Goal: Navigation & Orientation: Find specific page/section

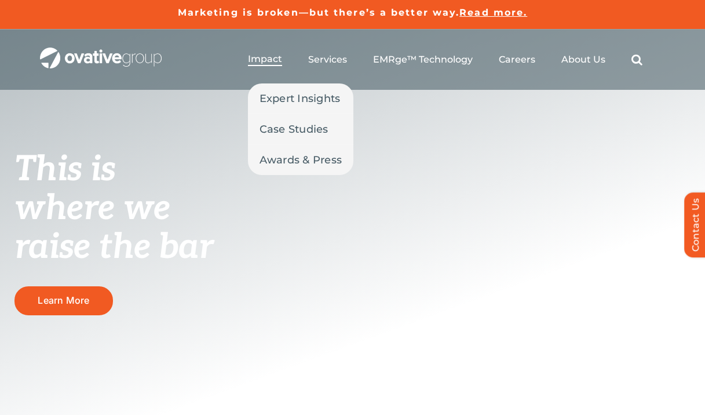
click at [271, 59] on span "Impact" at bounding box center [265, 59] width 34 height 12
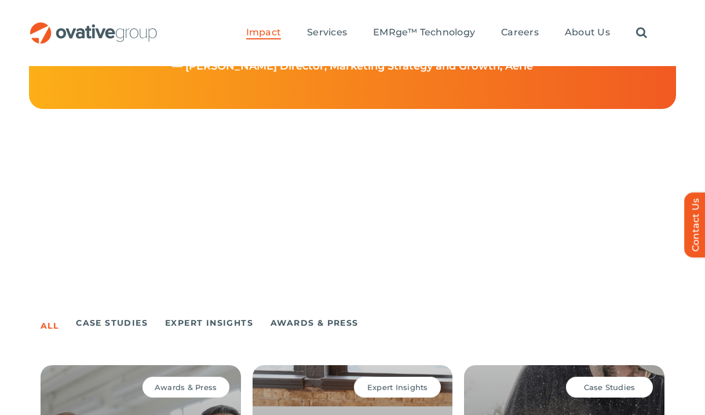
scroll to position [692, 0]
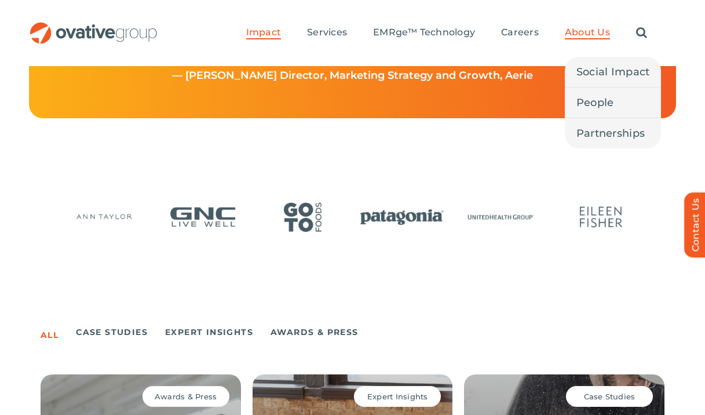
click at [591, 36] on span "About Us" at bounding box center [587, 33] width 45 height 12
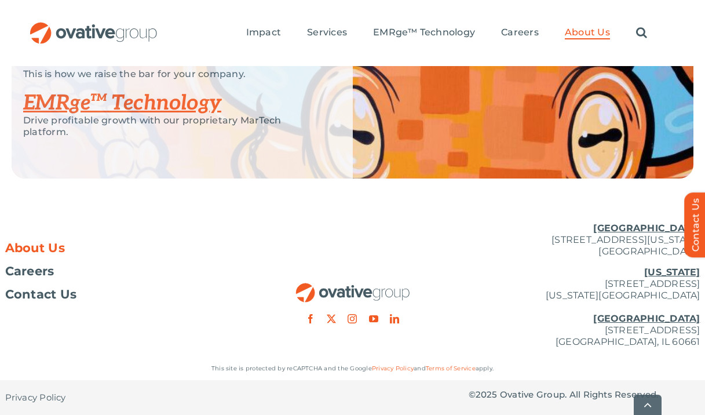
scroll to position [2720, 0]
click at [39, 271] on span "Careers" at bounding box center [29, 271] width 49 height 12
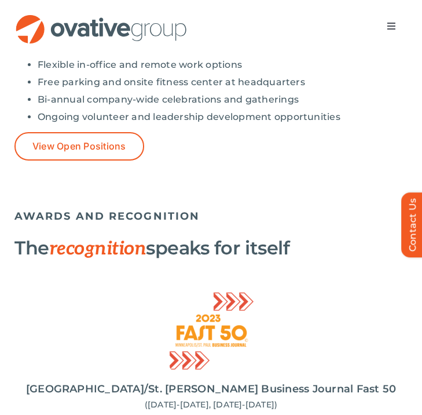
scroll to position [1138, 0]
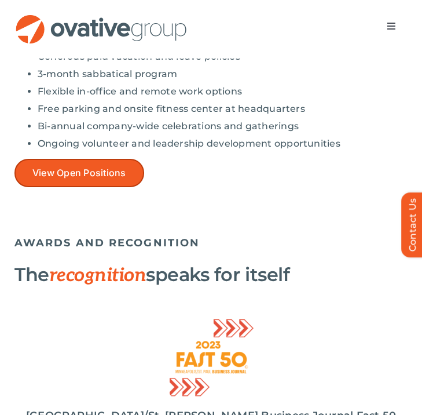
click at [114, 172] on span "View Open Positions" at bounding box center [79, 172] width 94 height 11
